Goal: Task Accomplishment & Management: Manage account settings

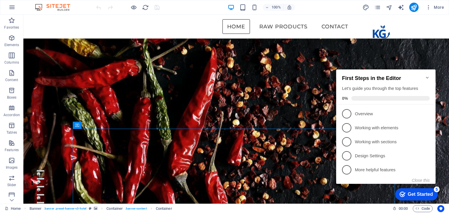
click at [428, 75] on icon "Minimize checklist" at bounding box center [427, 77] width 5 height 5
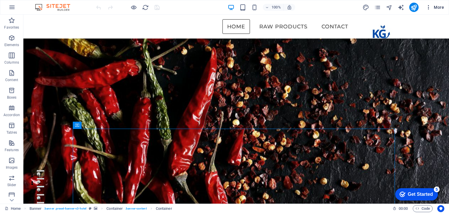
click at [0, 0] on icon "button" at bounding box center [0, 0] width 0 height 0
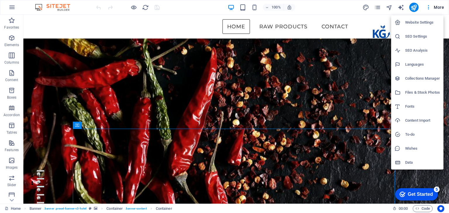
click at [413, 23] on h6 "Website Settings" at bounding box center [422, 22] width 35 height 7
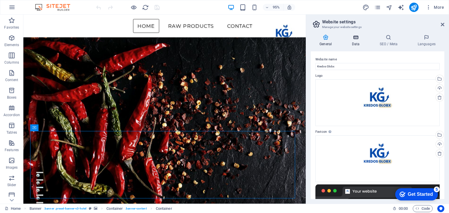
click at [356, 38] on icon at bounding box center [355, 37] width 25 height 6
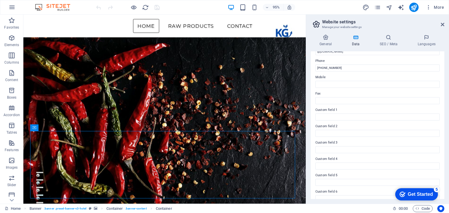
scroll to position [133, 0]
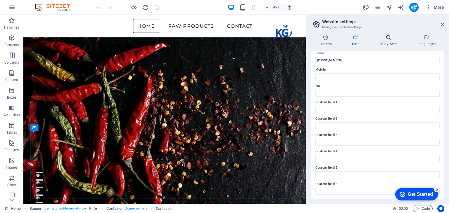
click at [387, 39] on icon at bounding box center [388, 37] width 36 height 6
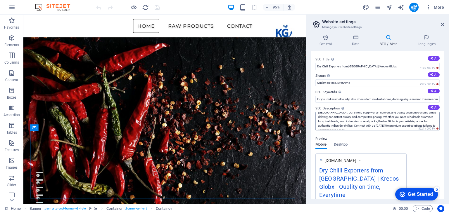
scroll to position [106, 0]
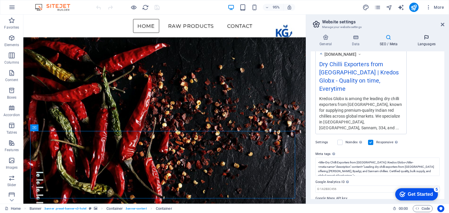
click at [430, 35] on icon at bounding box center [426, 37] width 36 height 6
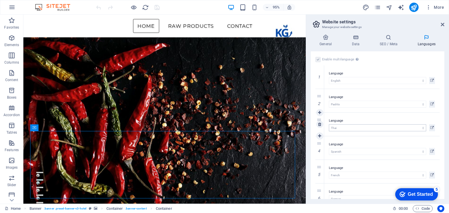
scroll to position [12, 0]
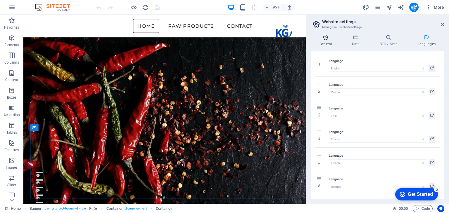
click at [324, 40] on icon at bounding box center [325, 37] width 30 height 6
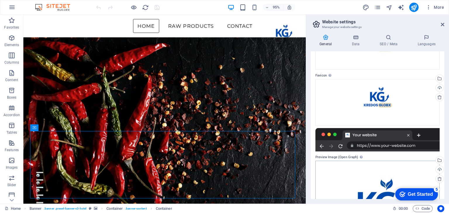
scroll to position [139, 0]
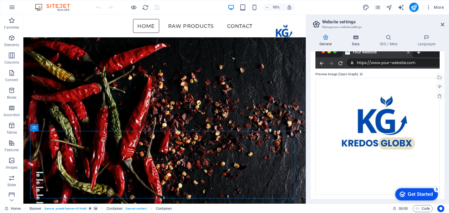
click at [355, 39] on icon at bounding box center [355, 37] width 25 height 6
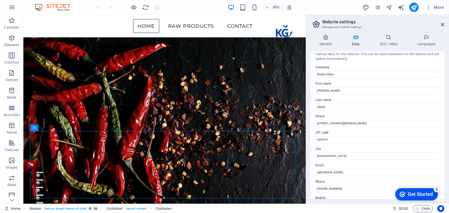
scroll to position [0, 0]
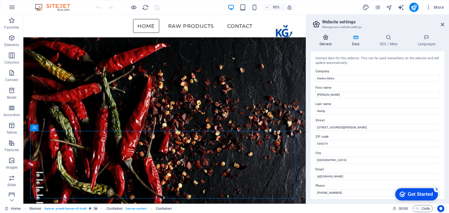
click at [329, 44] on h4 "General" at bounding box center [326, 40] width 32 height 12
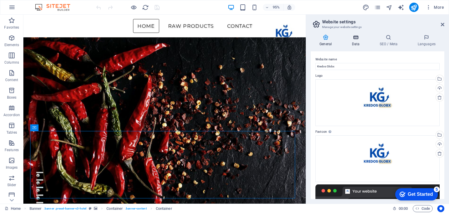
click at [355, 40] on icon at bounding box center [355, 37] width 25 height 6
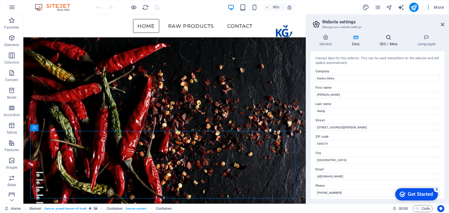
click at [391, 41] on h4 "SEO / Meta" at bounding box center [389, 40] width 38 height 12
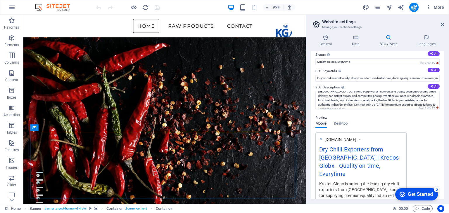
scroll to position [21, 0]
click at [347, 124] on span "Desktop" at bounding box center [340, 124] width 14 height 8
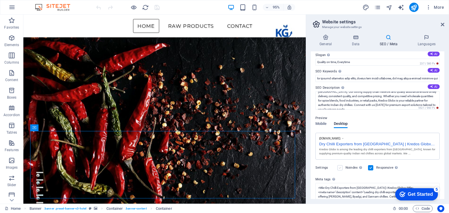
click at [340, 168] on label at bounding box center [339, 167] width 5 height 5
click at [0, 0] on input "Noindex Instruct search engines to exclude this website from search results." at bounding box center [0, 0] width 0 height 0
click at [340, 169] on label at bounding box center [339, 167] width 5 height 5
click at [0, 0] on input "Noindex Instruct search engines to exclude this website from search results." at bounding box center [0, 0] width 0 height 0
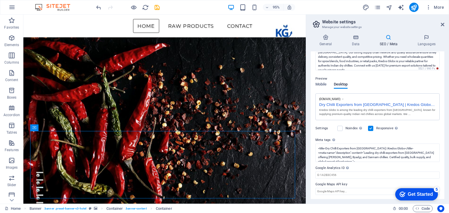
scroll to position [0, 0]
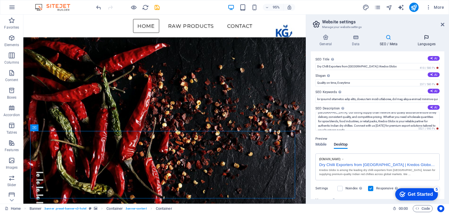
click at [426, 40] on h4 "Languages" at bounding box center [426, 40] width 36 height 12
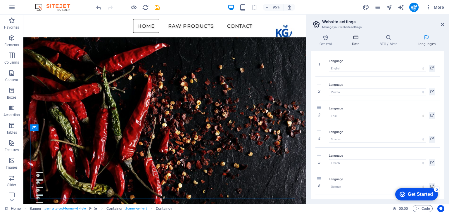
click at [355, 41] on h4 "Data" at bounding box center [357, 40] width 28 height 12
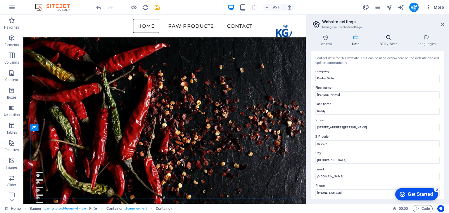
click at [381, 41] on h4 "SEO / Meta" at bounding box center [389, 40] width 38 height 12
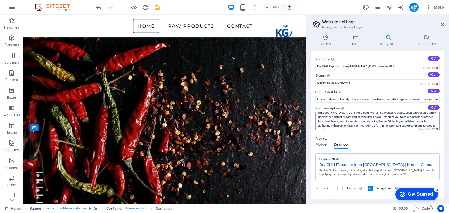
scroll to position [60, 0]
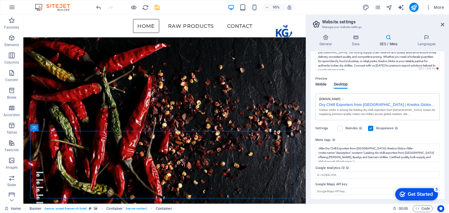
click at [324, 86] on span "Mobile" at bounding box center [320, 85] width 11 height 8
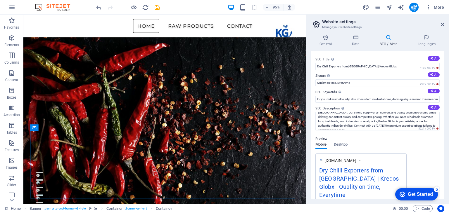
scroll to position [0, 0]
click at [442, 23] on icon at bounding box center [442, 24] width 4 height 5
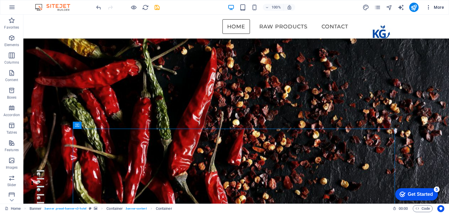
click at [0, 0] on span "More" at bounding box center [0, 0] width 0 height 0
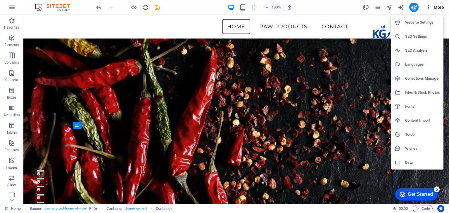
click at [431, 24] on h6 "Website Settings" at bounding box center [422, 22] width 35 height 7
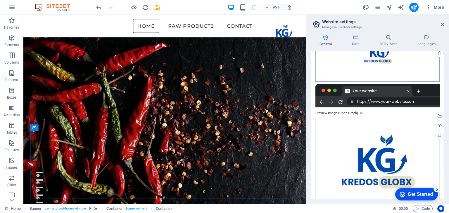
scroll to position [100, 0]
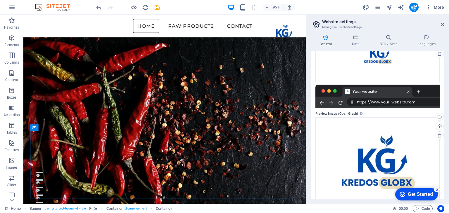
click at [387, 116] on label "Preview Image (Open Graph) This image will be shown when the website is shared …" at bounding box center [377, 113] width 124 height 7
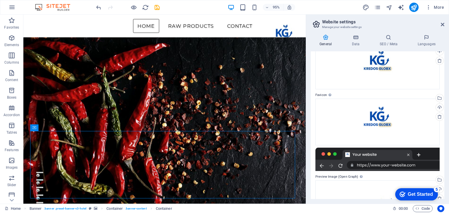
scroll to position [37, 0]
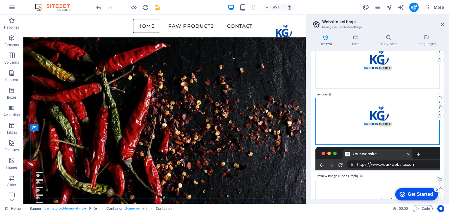
click at [387, 116] on div "Drag files here, click to choose files or select files from Files or our free s…" at bounding box center [377, 121] width 124 height 47
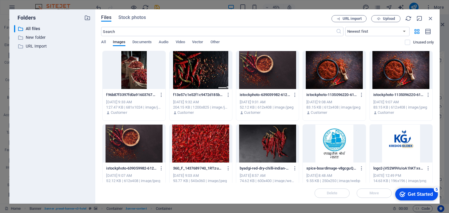
click at [404, 139] on div at bounding box center [400, 144] width 62 height 38
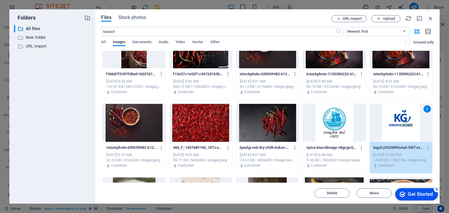
scroll to position [20, 0]
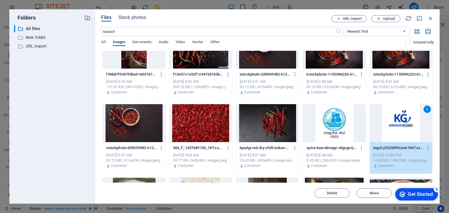
click at [396, 120] on div "1" at bounding box center [400, 123] width 62 height 38
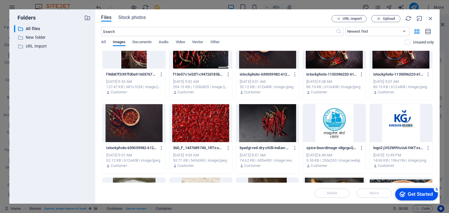
click at [396, 120] on div at bounding box center [400, 123] width 62 height 38
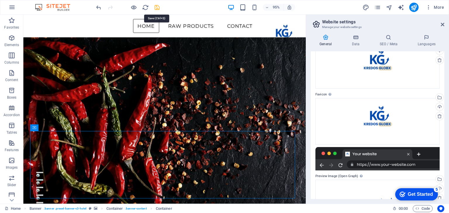
click at [154, 7] on icon "save" at bounding box center [157, 7] width 7 height 7
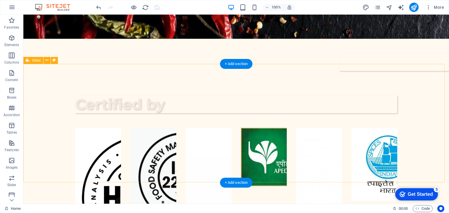
scroll to position [294, 0]
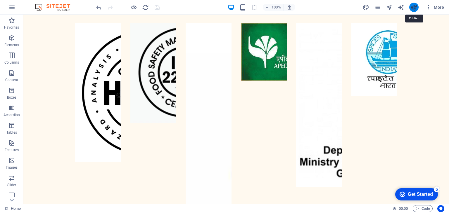
click at [415, 4] on icon "publish" at bounding box center [413, 7] width 7 height 7
